Goal: Task Accomplishment & Management: Use online tool/utility

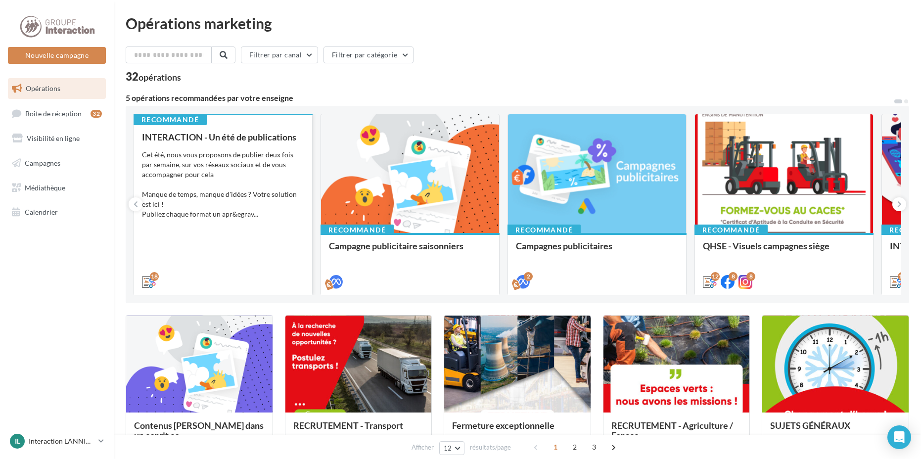
click at [205, 129] on div "Recommandé INTERACTION - Un été de publications Cet été, nous vous proposons de…" at bounding box center [223, 203] width 178 height 180
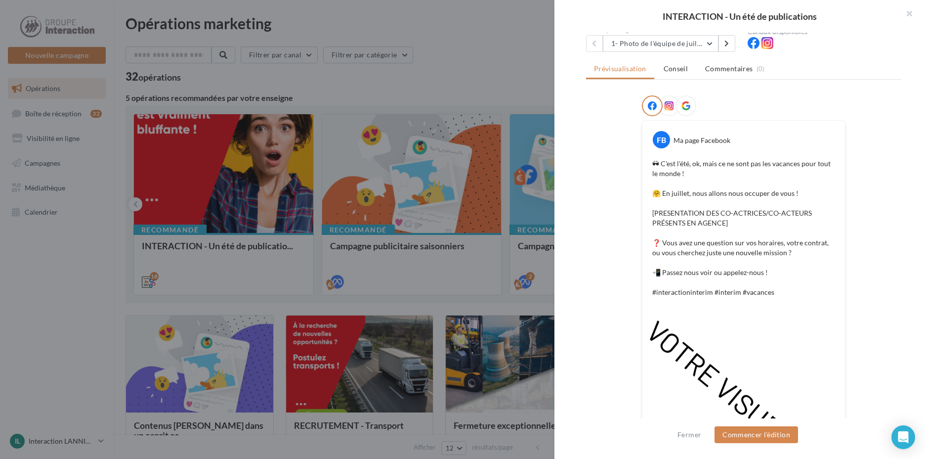
scroll to position [95, 0]
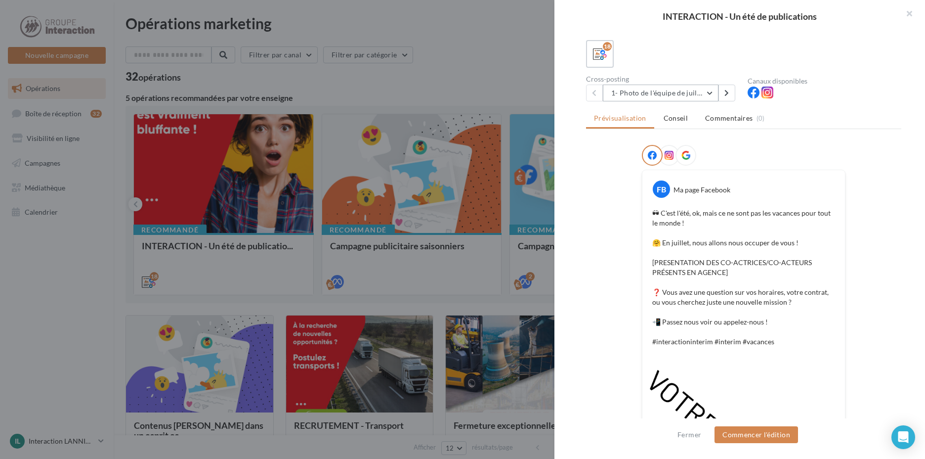
click at [704, 95] on button "1- Photo de l'équipe de juillet" at bounding box center [661, 93] width 116 height 17
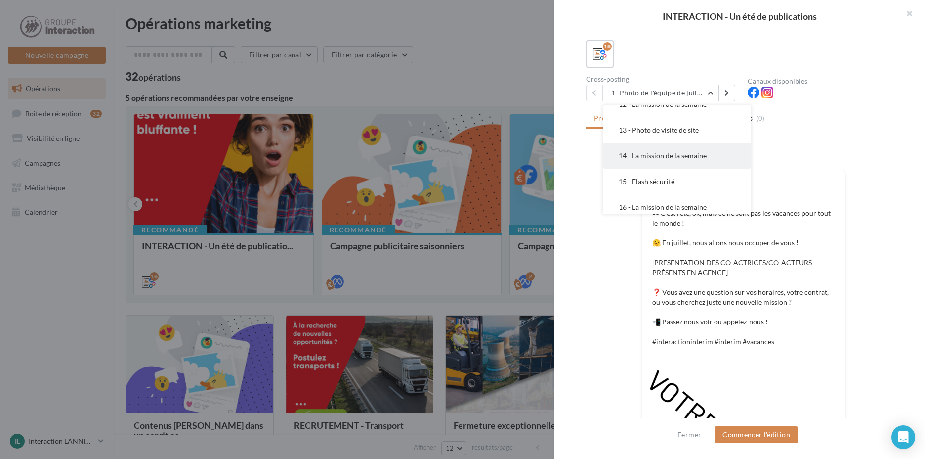
scroll to position [346, 0]
click at [702, 180] on button "17 - Photo préparatifs rentrée" at bounding box center [677, 184] width 148 height 26
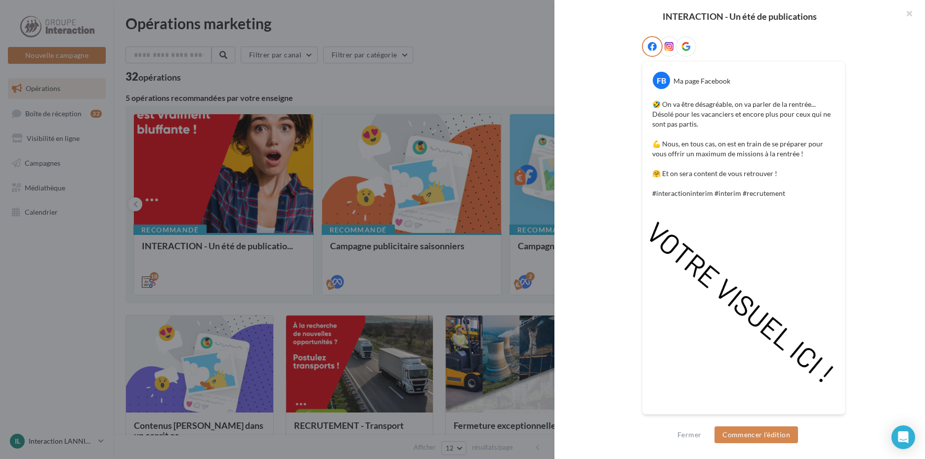
scroll to position [6, 0]
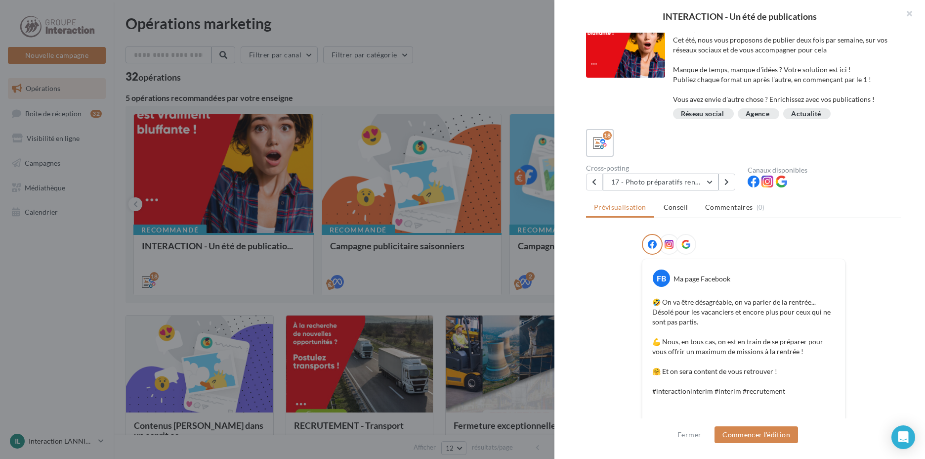
click at [680, 181] on button "17 - Photo préparatifs rentrée" at bounding box center [661, 182] width 116 height 17
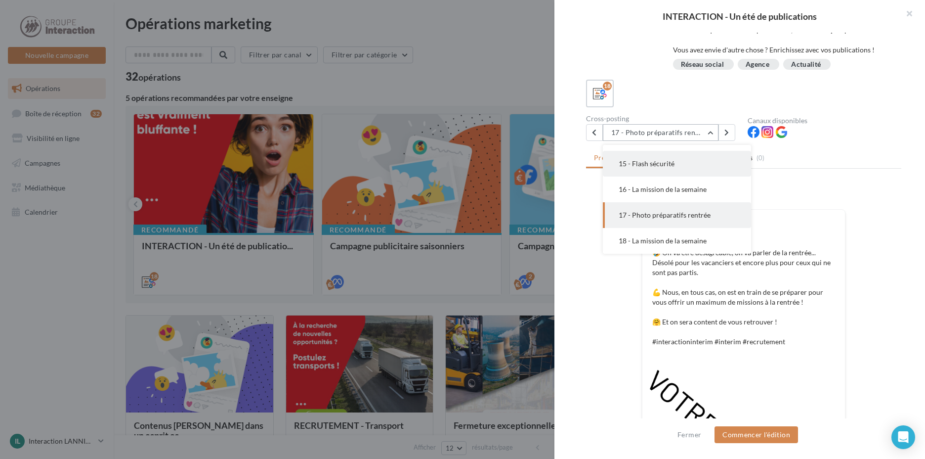
scroll to position [305, 0]
click at [703, 213] on button "15 - Flash sécurité" at bounding box center [677, 213] width 148 height 26
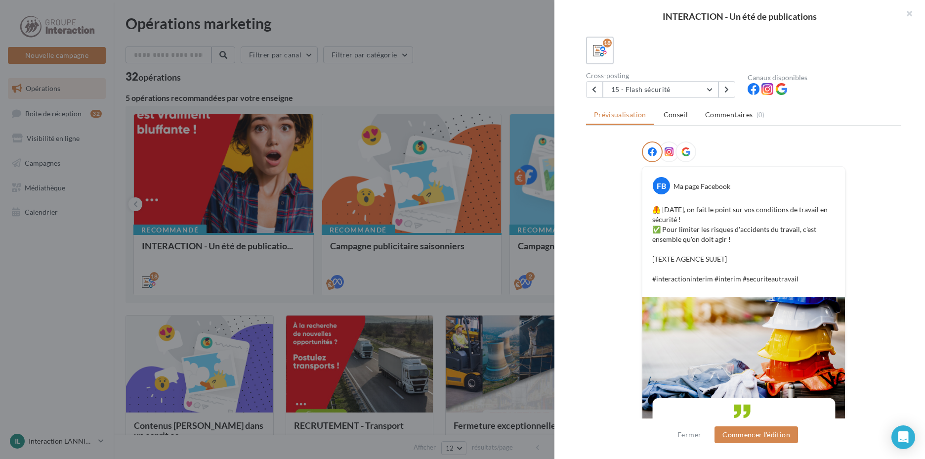
scroll to position [49, 0]
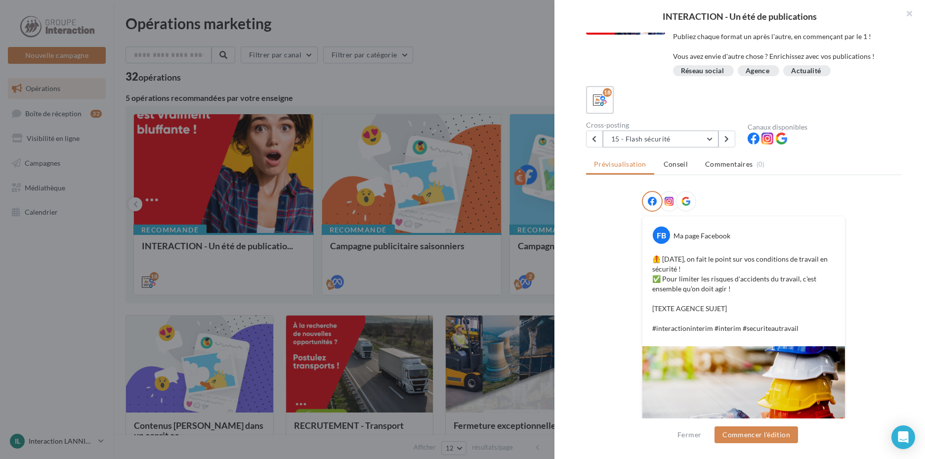
click at [713, 136] on button "15 - Flash sécurité" at bounding box center [661, 139] width 116 height 17
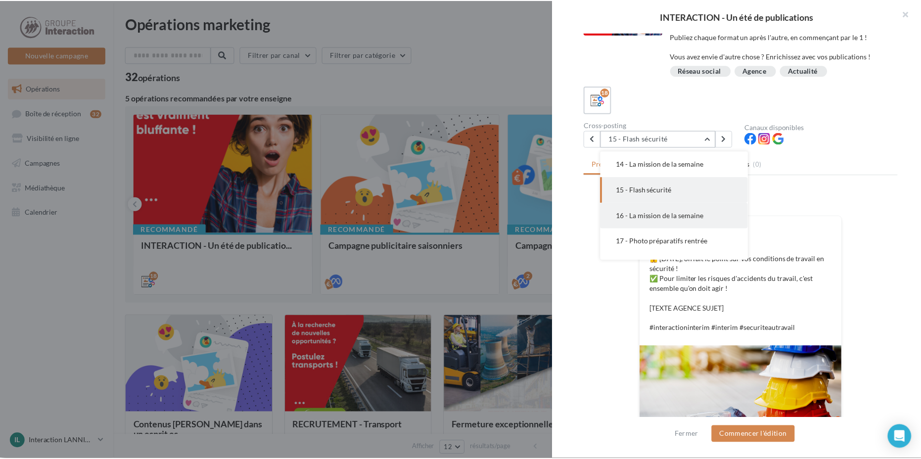
scroll to position [285, 0]
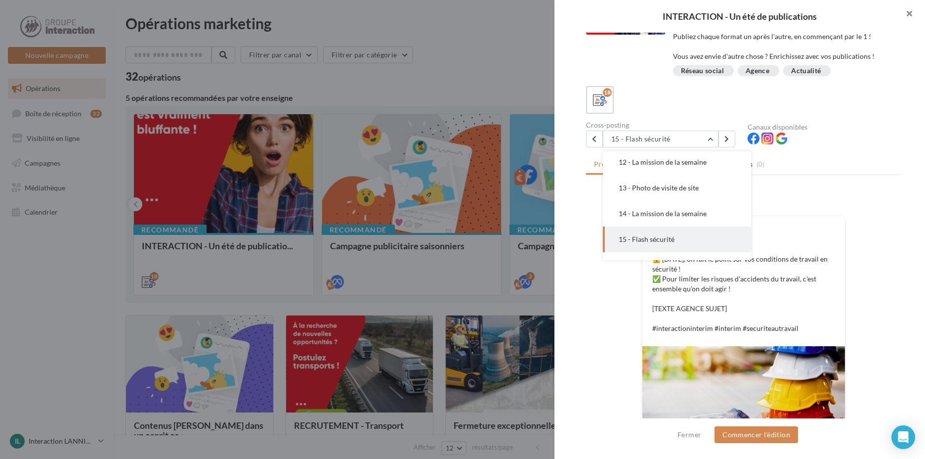
click at [904, 19] on button "button" at bounding box center [906, 15] width 40 height 30
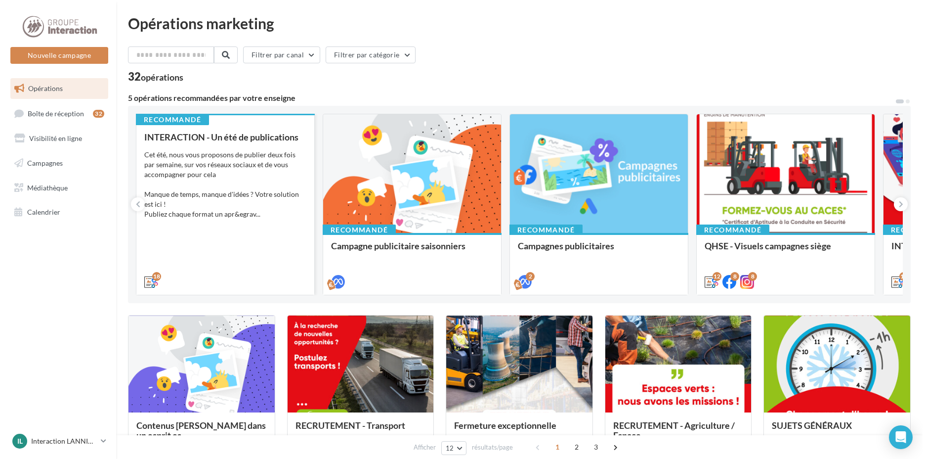
scroll to position [99, 0]
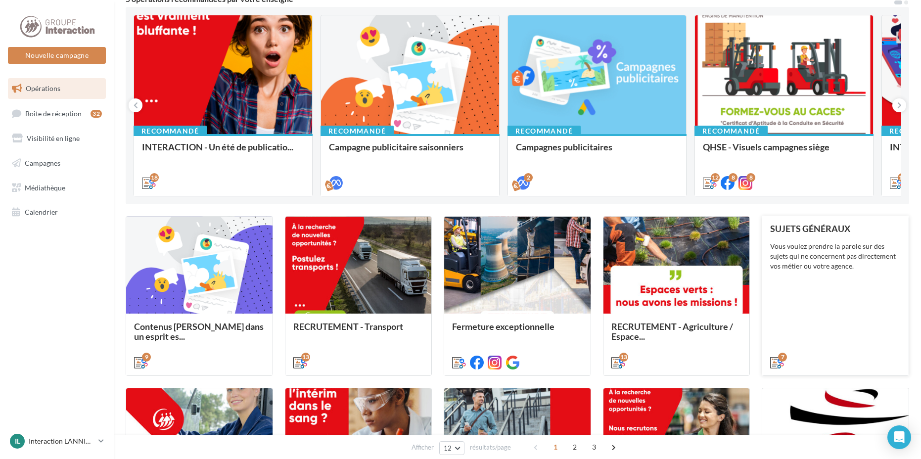
click at [856, 264] on div "Vous voulez prendre la parole sur des sujets qui ne concernent pas directement …" at bounding box center [835, 256] width 131 height 30
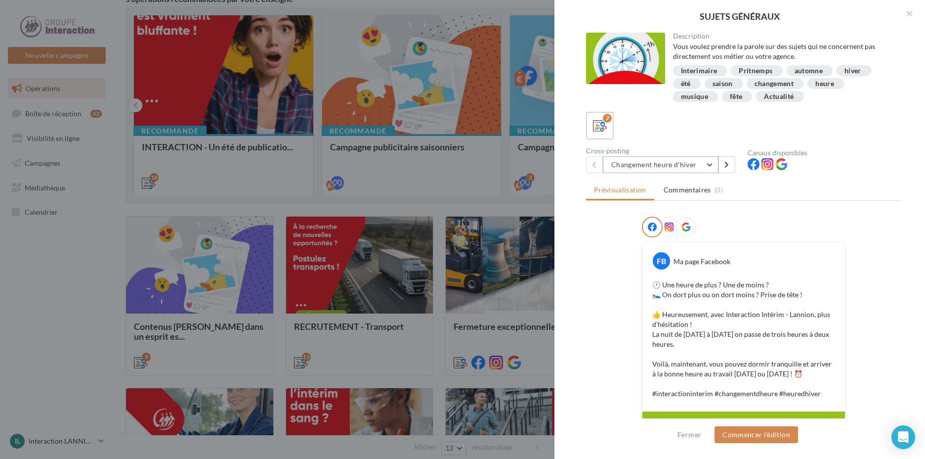
click at [697, 158] on button "Changement heure d'hiver" at bounding box center [661, 164] width 116 height 17
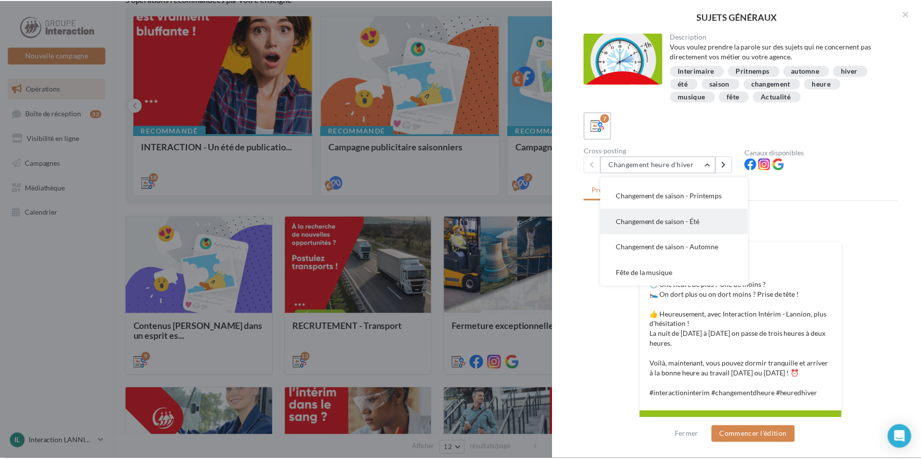
scroll to position [49, 0]
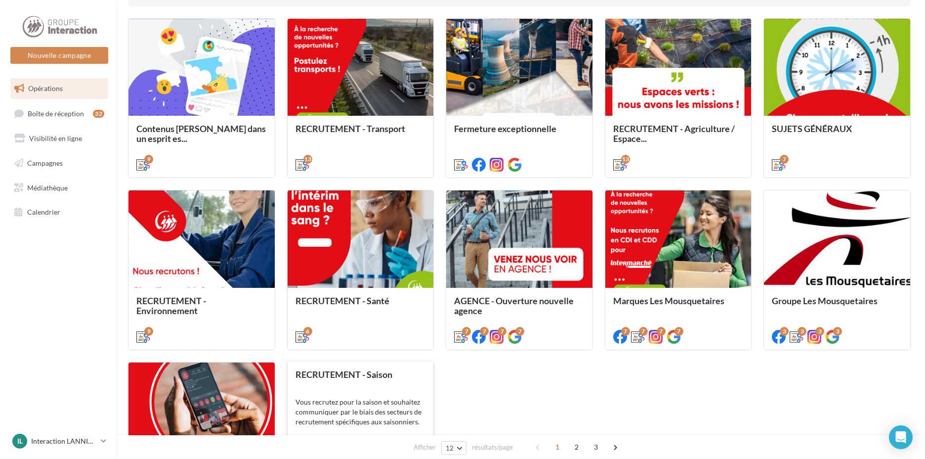
scroll to position [442, 0]
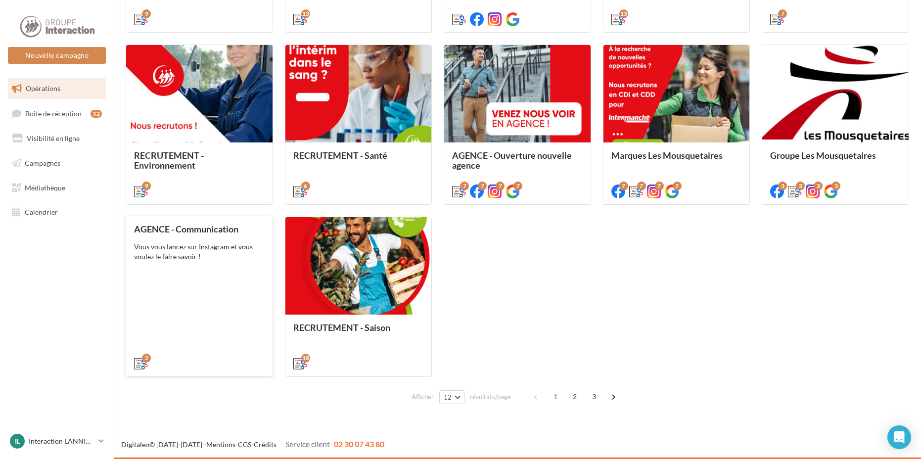
click at [241, 279] on div "AGENCE - Communication Vous vous lancez sur Instagram et vous voulez le faire s…" at bounding box center [199, 295] width 131 height 143
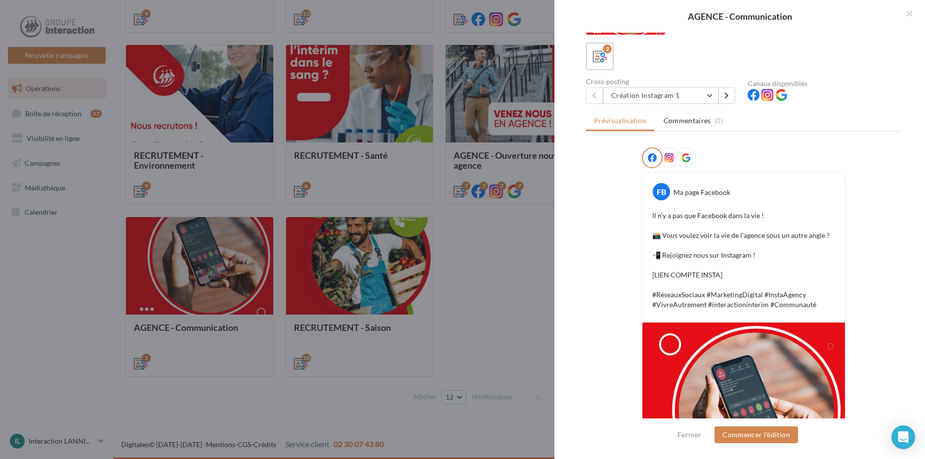
scroll to position [99, 0]
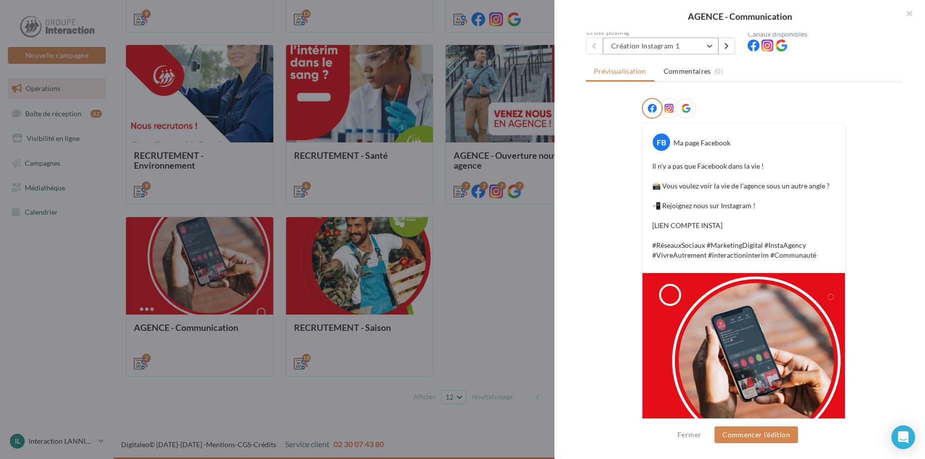
click at [712, 44] on button "Création Instagram 1" at bounding box center [661, 46] width 116 height 17
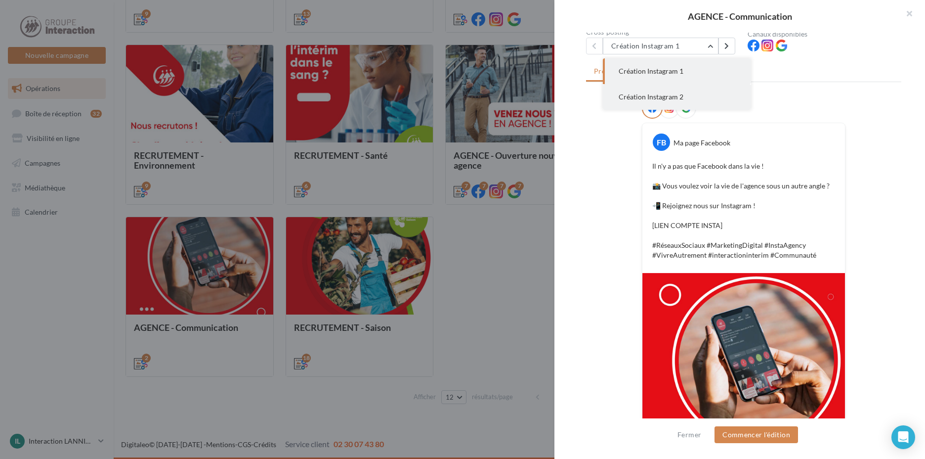
click at [666, 94] on span "Création Instagram 2" at bounding box center [651, 96] width 65 height 8
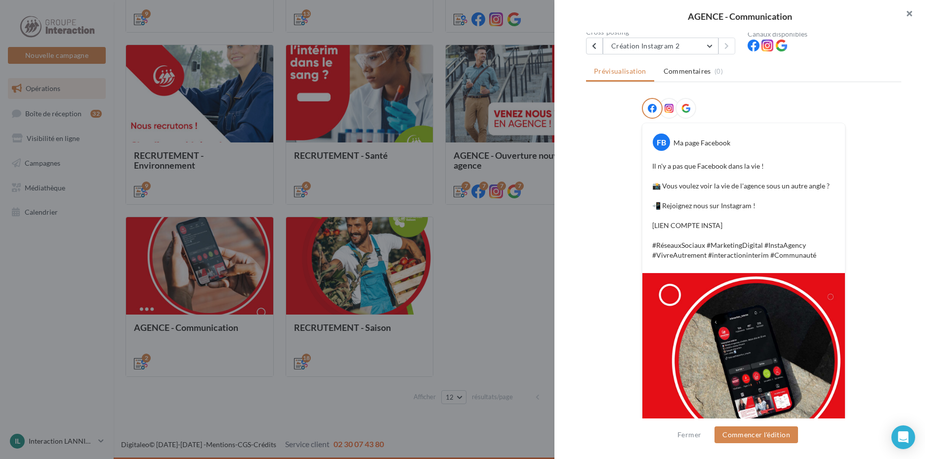
click at [907, 8] on button "button" at bounding box center [906, 15] width 40 height 30
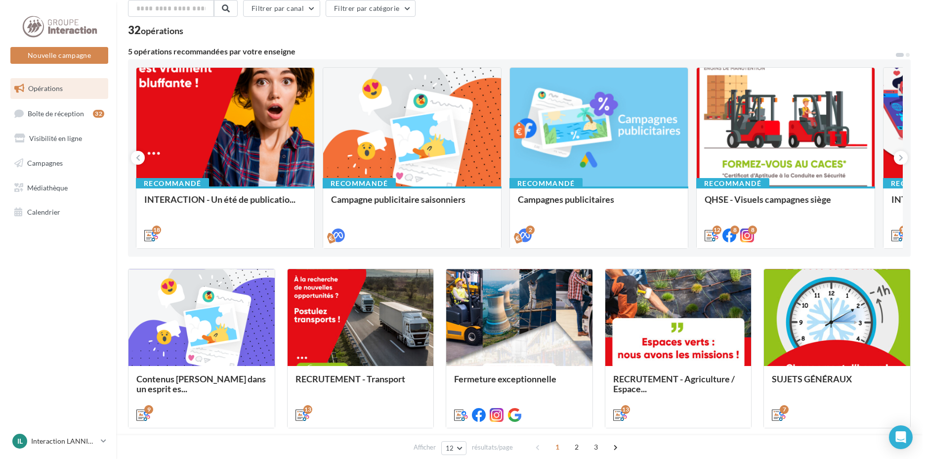
scroll to position [0, 0]
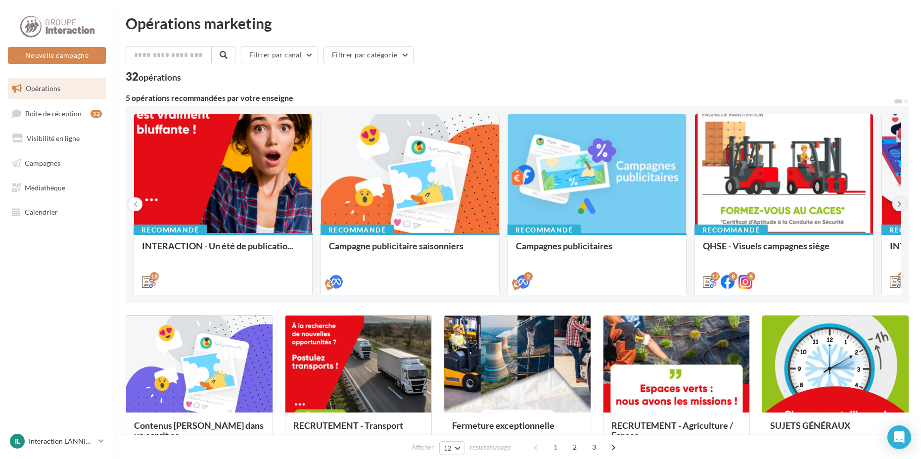
click at [895, 202] on button at bounding box center [899, 204] width 14 height 14
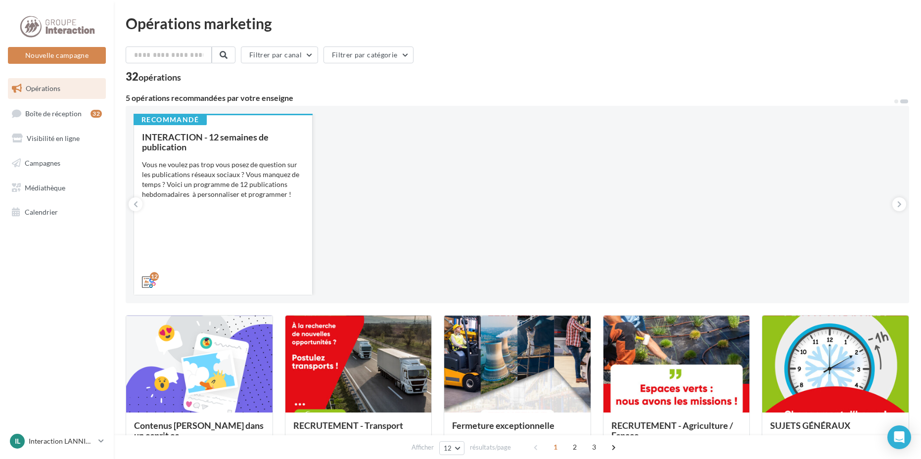
click at [216, 189] on div "Vous ne voulez pas trop vous posez de question sur les publications réseaux soc…" at bounding box center [223, 180] width 162 height 40
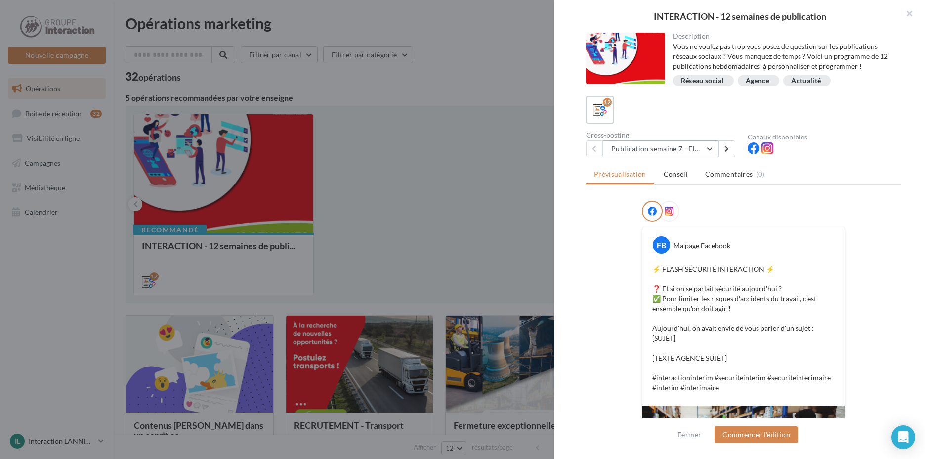
click at [677, 147] on button "Publication semaine 7 - Flash sécurité" at bounding box center [661, 148] width 116 height 17
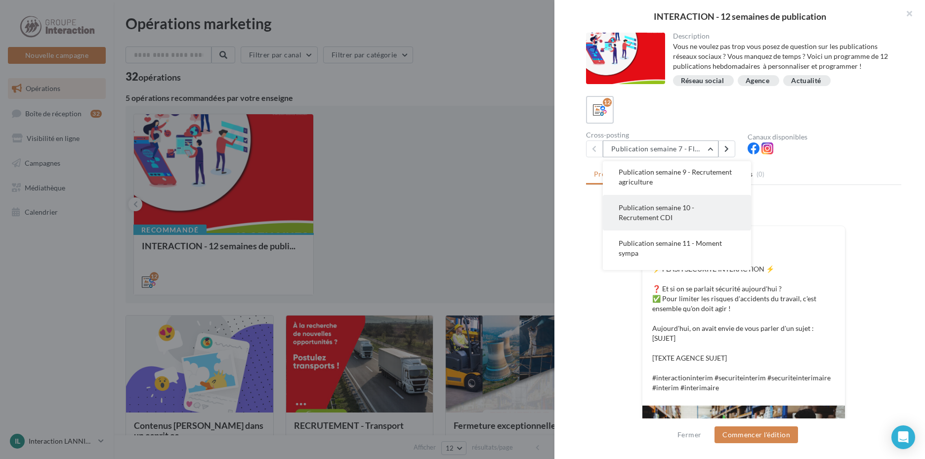
scroll to position [289, 0]
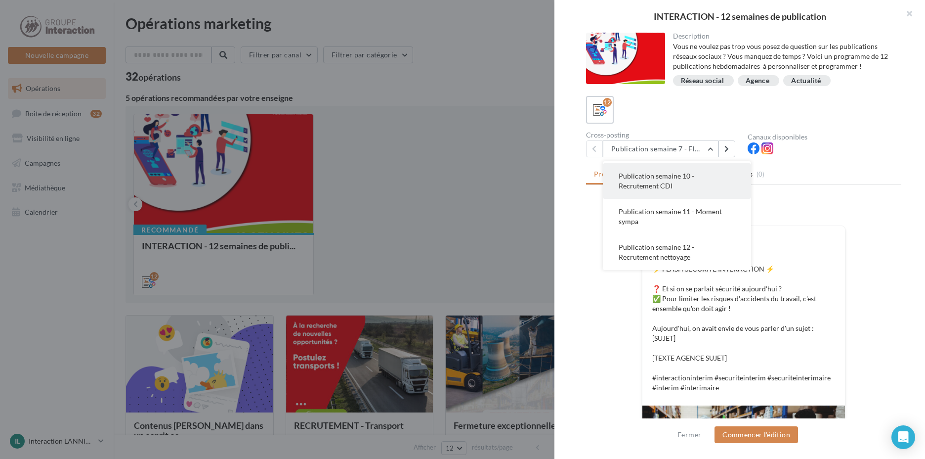
click at [711, 217] on button "Publication semaine 11 - Moment sympa" at bounding box center [677, 217] width 148 height 36
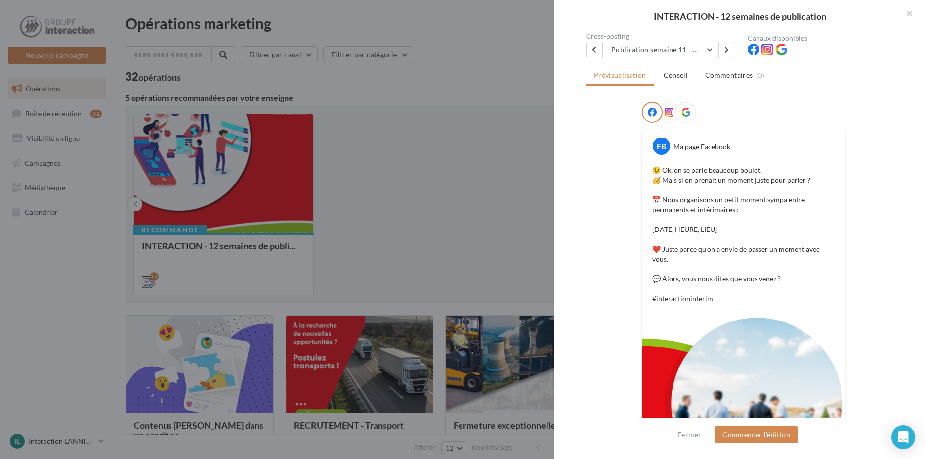
scroll to position [49, 0]
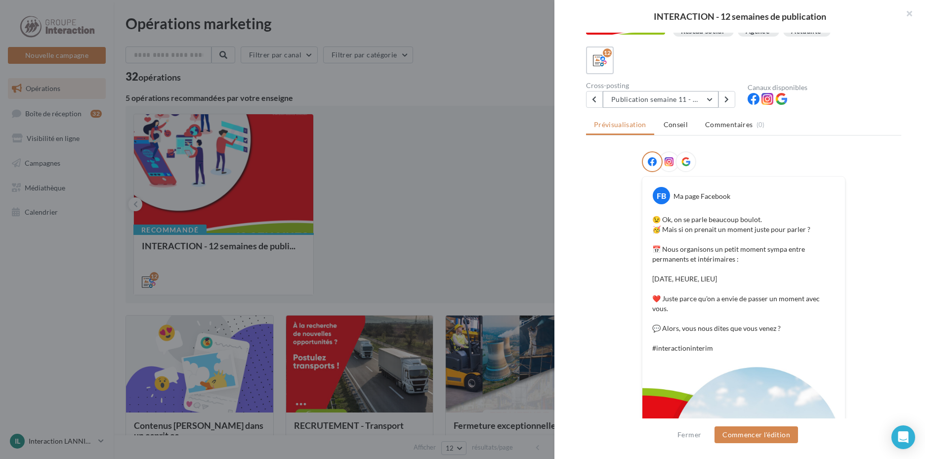
click at [714, 92] on button "Publication semaine 11 - Moment sympa" at bounding box center [661, 99] width 116 height 17
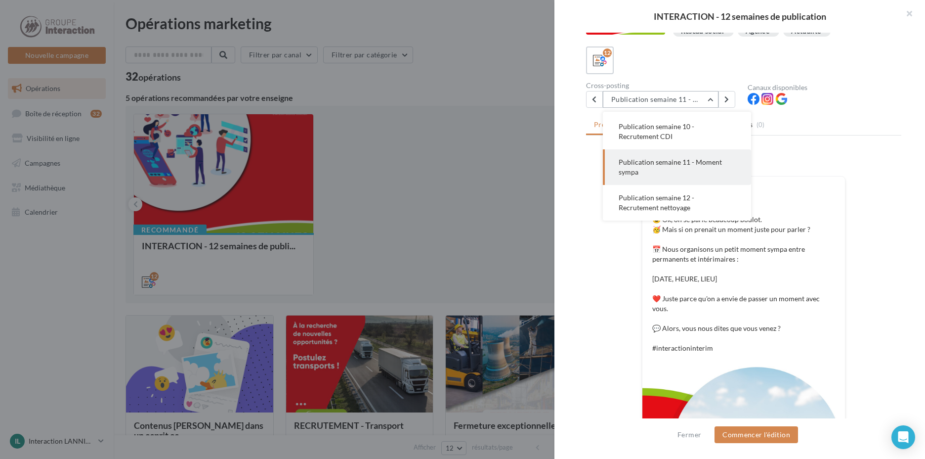
scroll to position [99, 0]
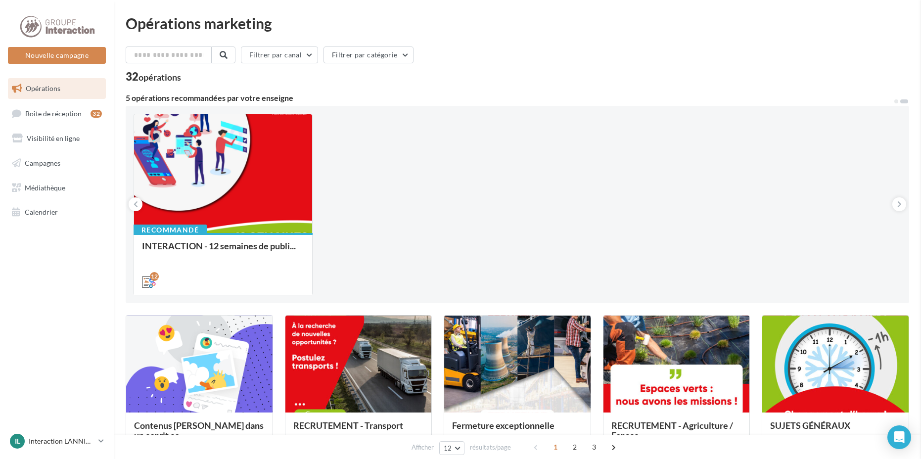
click at [134, 202] on icon at bounding box center [135, 204] width 4 height 10
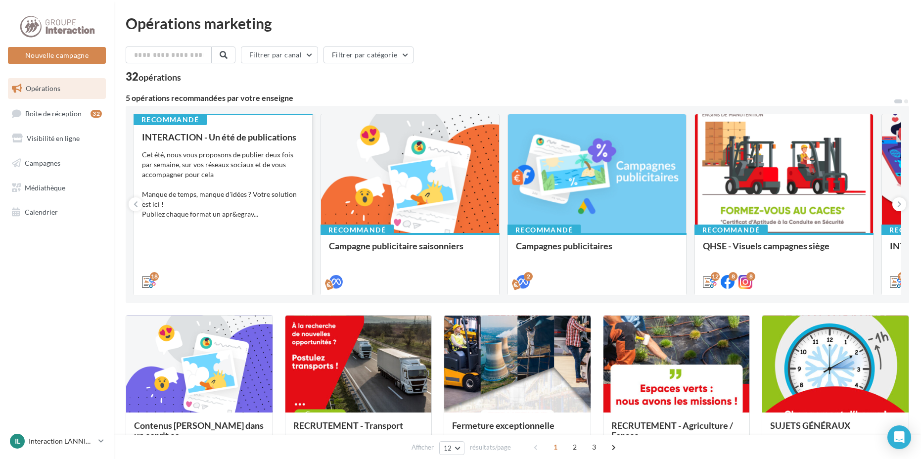
click at [219, 189] on div "Cet été, nous vous proposons de publier deux fois par semaine, sur vos réseaux …" at bounding box center [223, 184] width 162 height 69
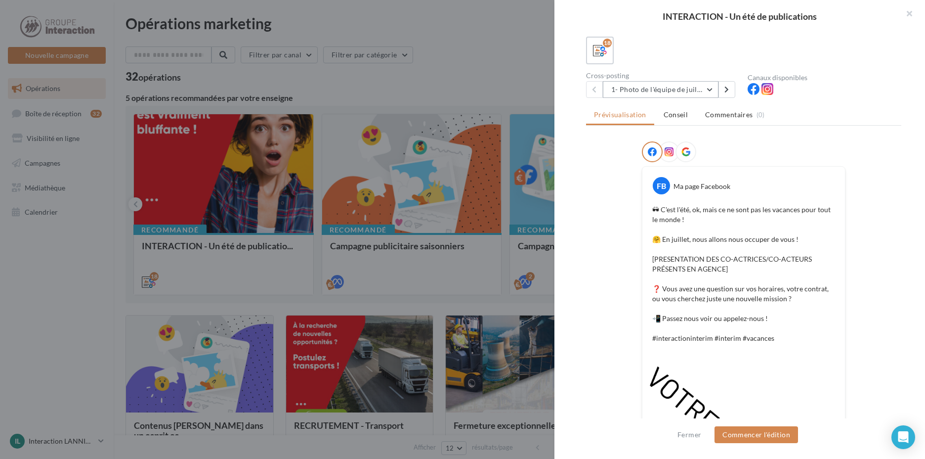
click at [707, 93] on button "1- Photo de l'équipe de juillet" at bounding box center [661, 89] width 116 height 17
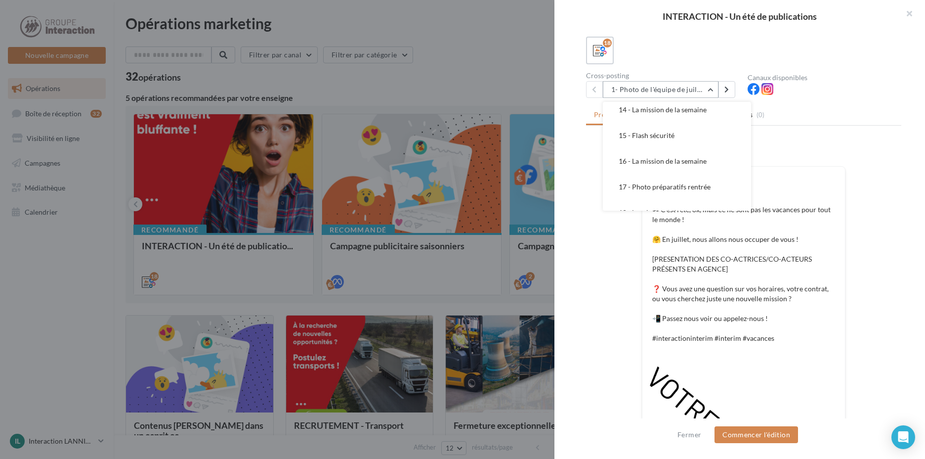
scroll to position [354, 0]
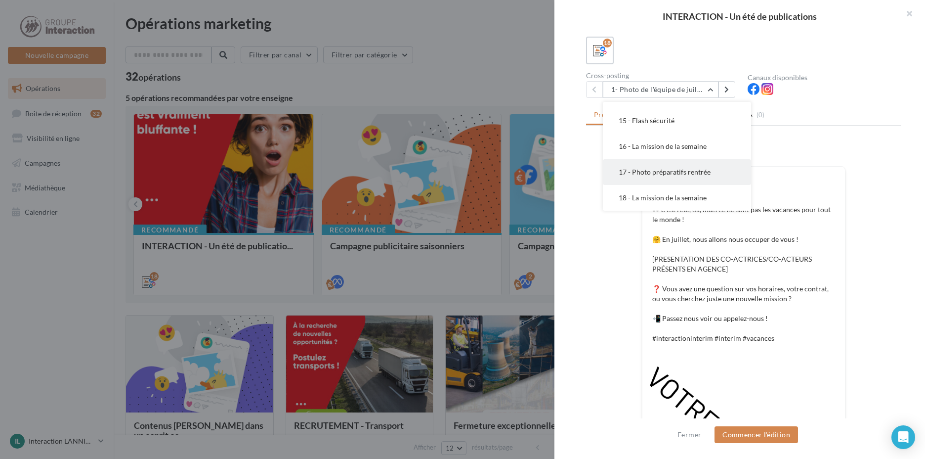
click at [713, 174] on button "17 - Photo préparatifs rentrée" at bounding box center [677, 172] width 148 height 26
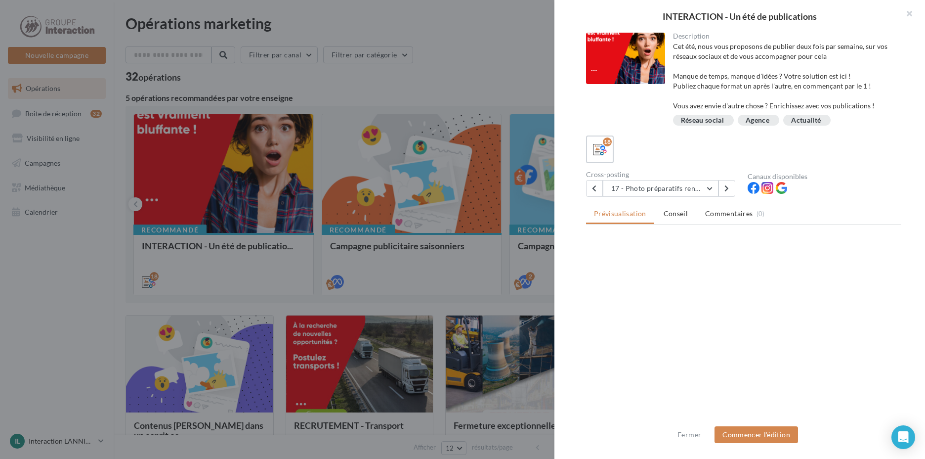
scroll to position [0, 0]
